Goal: Navigation & Orientation: Find specific page/section

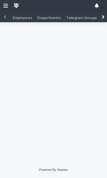
click at [5, 17] on div at bounding box center [6, 17] width 4 height 4
click at [17, 5] on img at bounding box center [16, 5] width 7 height 7
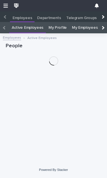
scroll to position [22, 0]
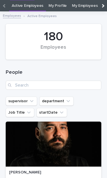
click at [4, 6] on div at bounding box center [5, 6] width 4 height 4
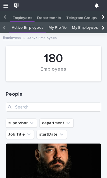
scroll to position [0, 0]
click at [7, 5] on icon "button" at bounding box center [5, 6] width 5 height 4
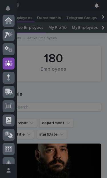
click at [10, 22] on icon at bounding box center [9, 21] width 6 height 6
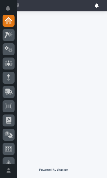
scroll to position [0, 3]
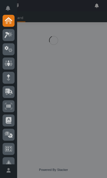
scroll to position [0, 3]
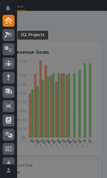
click at [9, 35] on icon at bounding box center [9, 35] width 8 height 7
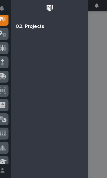
scroll to position [14, 0]
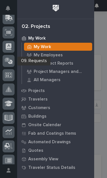
click at [7, 62] on icon at bounding box center [7, 60] width 5 height 5
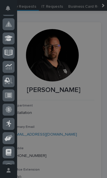
click at [7, 37] on icon at bounding box center [7, 39] width 4 height 5
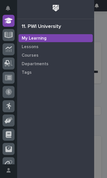
click at [8, 91] on icon at bounding box center [8, 92] width 7 height 7
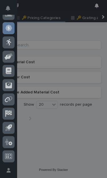
click at [8, 99] on icon at bounding box center [9, 98] width 5 height 5
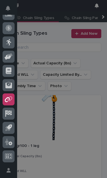
click at [13, 111] on div at bounding box center [9, 114] width 12 height 12
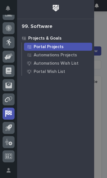
click at [9, 126] on icon at bounding box center [9, 126] width 5 height 5
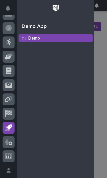
click at [11, 140] on icon at bounding box center [8, 142] width 7 height 7
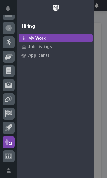
click at [44, 56] on p "Applicants" at bounding box center [38, 55] width 21 height 5
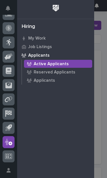
click at [55, 77] on div "Applicants" at bounding box center [58, 81] width 68 height 8
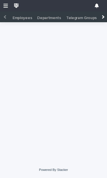
click at [5, 17] on div at bounding box center [6, 17] width 4 height 4
click at [5, 9] on div at bounding box center [53, 5] width 107 height 11
click at [6, 4] on icon "button" at bounding box center [5, 5] width 5 height 5
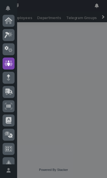
click at [8, 19] on icon at bounding box center [9, 21] width 6 height 6
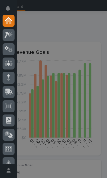
click at [82, 65] on div "My Settings Log Out" at bounding box center [53, 89] width 107 height 178
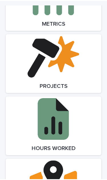
scroll to position [851, 0]
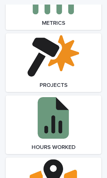
click at [67, 115] on link "Open Link" at bounding box center [54, 125] width 96 height 59
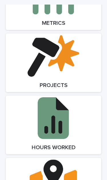
click at [65, 110] on link "Open Link" at bounding box center [54, 125] width 96 height 59
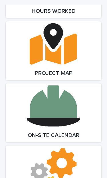
scroll to position [1003, 0]
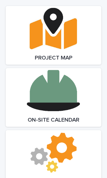
click at [76, 95] on link "Open Link" at bounding box center [54, 97] width 96 height 59
